Goal: Transaction & Acquisition: Subscribe to service/newsletter

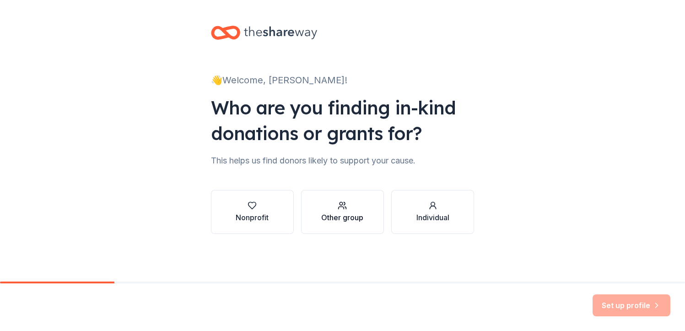
click at [350, 208] on div "button" at bounding box center [342, 205] width 42 height 9
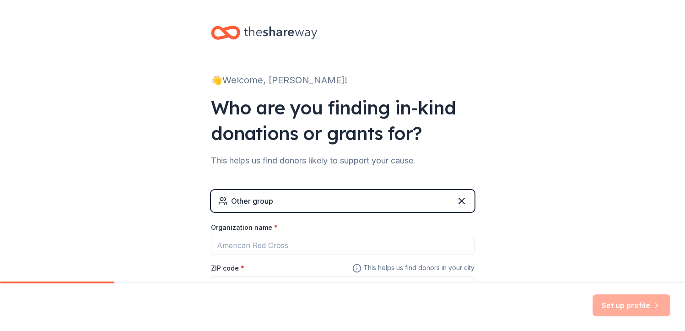
click at [410, 231] on div "Organization name *" at bounding box center [343, 229] width 264 height 13
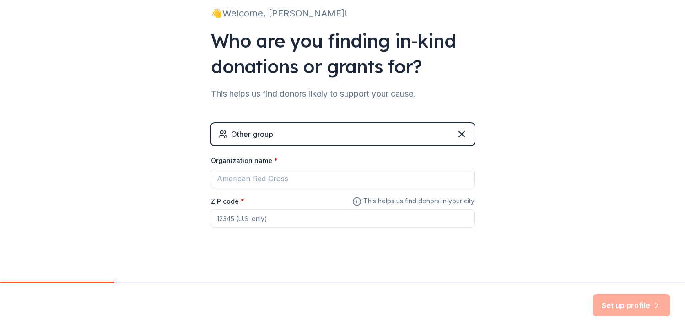
scroll to position [75, 0]
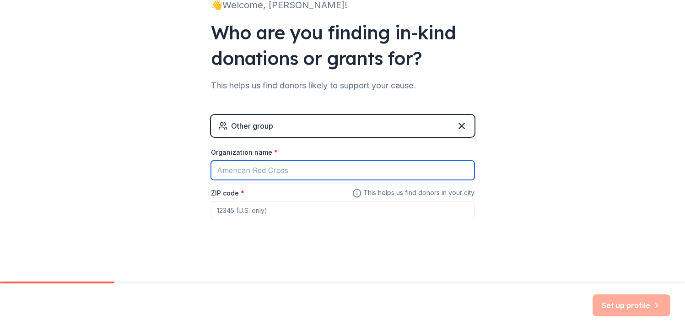
click at [289, 170] on input "Organization name *" at bounding box center [343, 170] width 264 height 19
type input "DC Puzzle Swap"
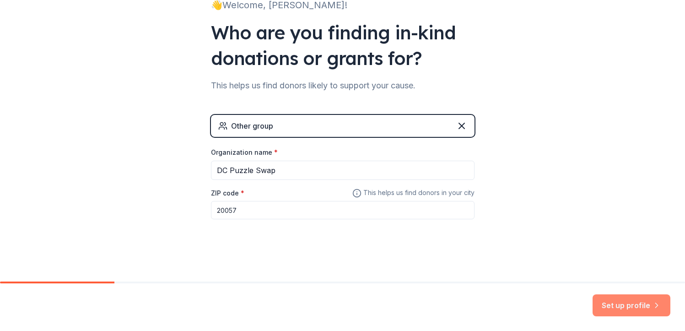
type input "20057"
click at [616, 303] on button "Set up profile" at bounding box center [632, 305] width 78 height 22
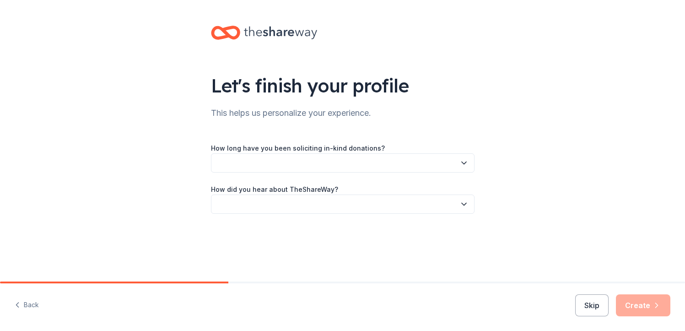
click at [319, 167] on button "button" at bounding box center [343, 162] width 264 height 19
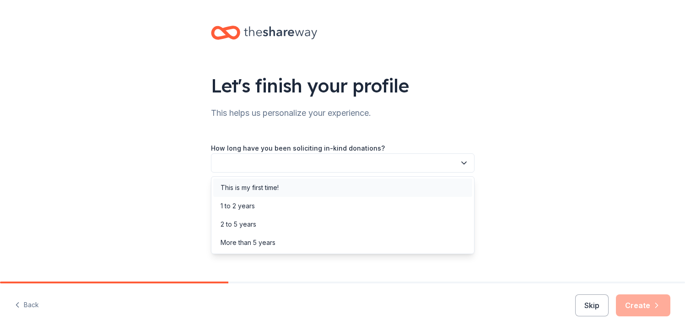
click at [303, 185] on div "This is my first time!" at bounding box center [342, 188] width 259 height 18
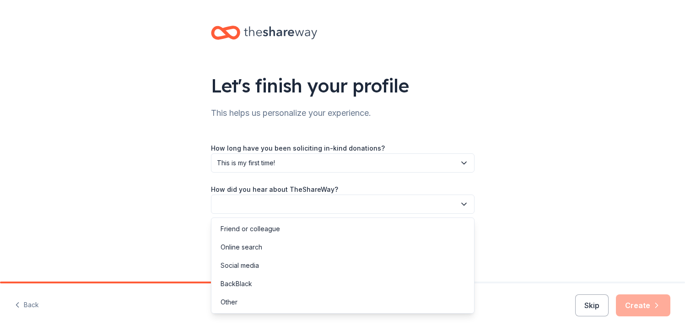
click at [286, 204] on button "button" at bounding box center [343, 204] width 264 height 19
click at [279, 241] on div "Online search" at bounding box center [342, 247] width 259 height 18
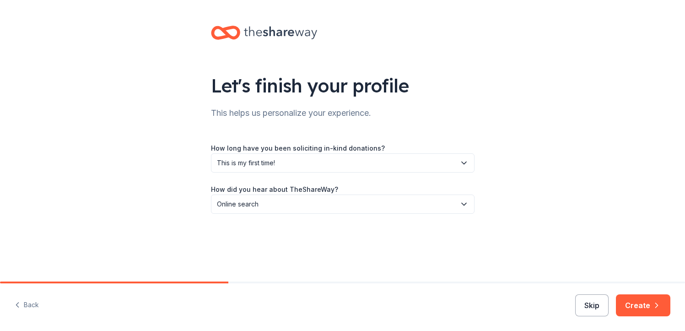
click at [604, 311] on button "Skip" at bounding box center [592, 305] width 33 height 22
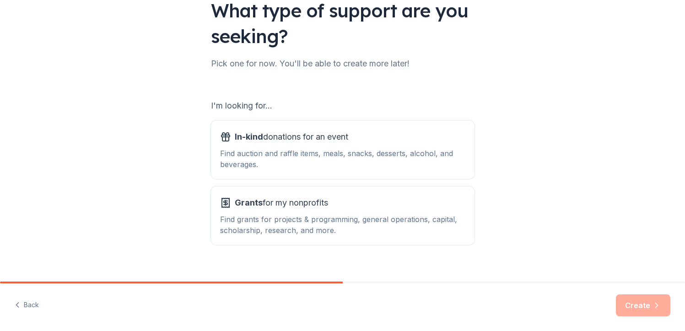
scroll to position [88, 0]
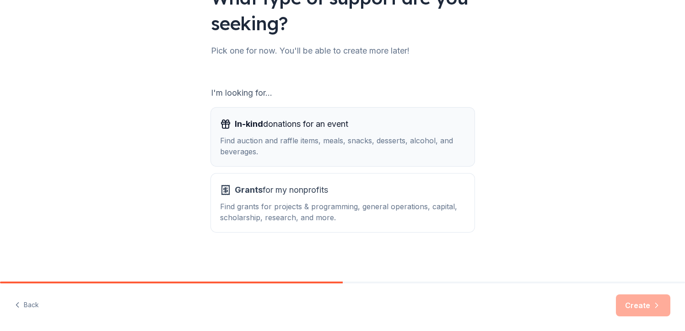
click at [385, 136] on div "Find auction and raffle items, meals, snacks, desserts, alcohol, and beverages." at bounding box center [342, 146] width 245 height 22
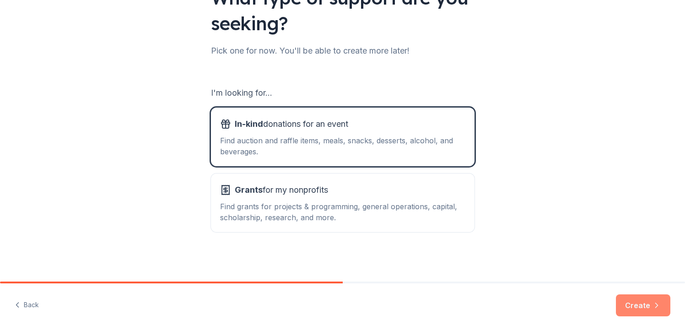
click at [644, 312] on button "Create" at bounding box center [643, 305] width 54 height 22
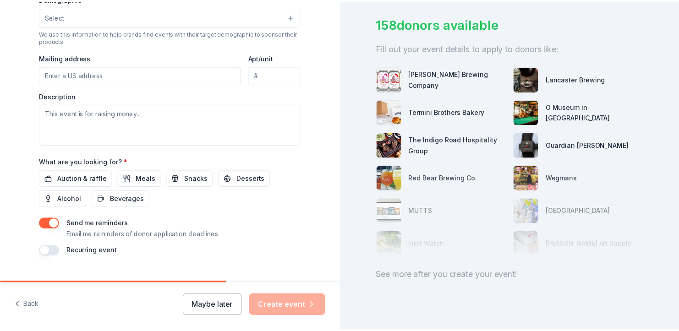
scroll to position [328, 0]
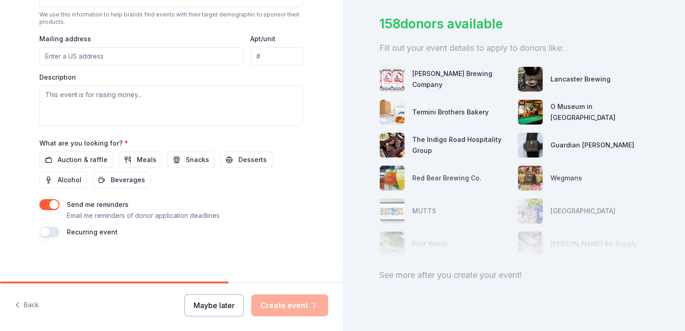
click at [240, 314] on button "Maybe later" at bounding box center [215, 305] width 60 height 22
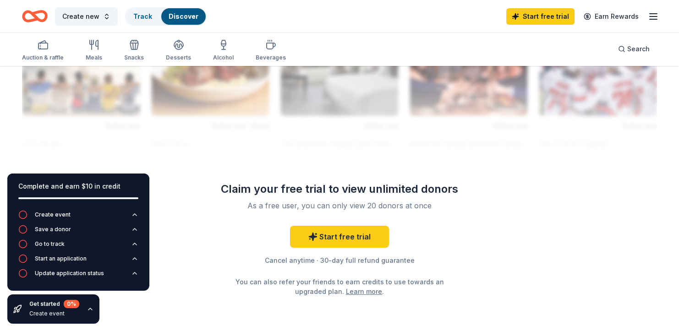
scroll to position [849, 0]
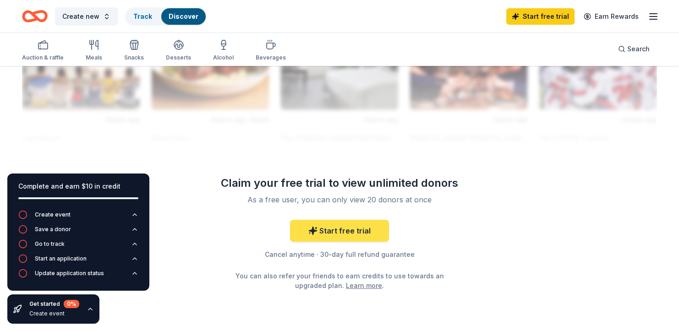
click at [358, 234] on link "Start free trial" at bounding box center [339, 231] width 99 height 22
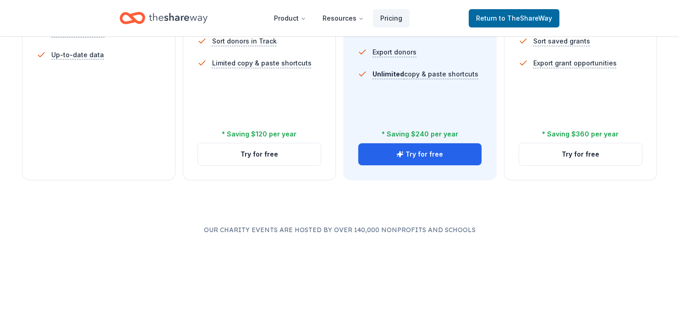
scroll to position [389, 0]
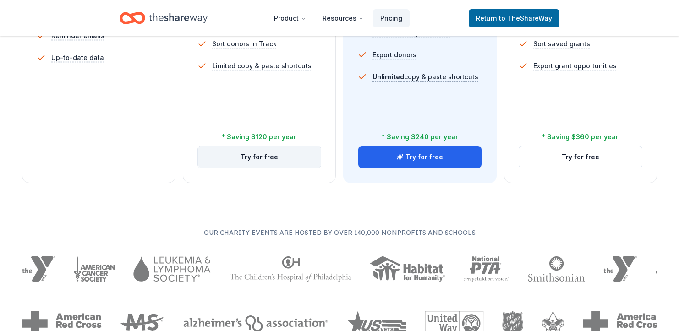
click at [279, 160] on button "Try for free" at bounding box center [259, 157] width 123 height 22
